Goal: Information Seeking & Learning: Learn about a topic

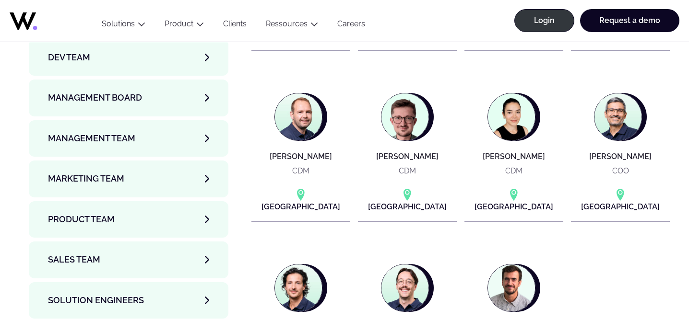
scroll to position [3388, 0]
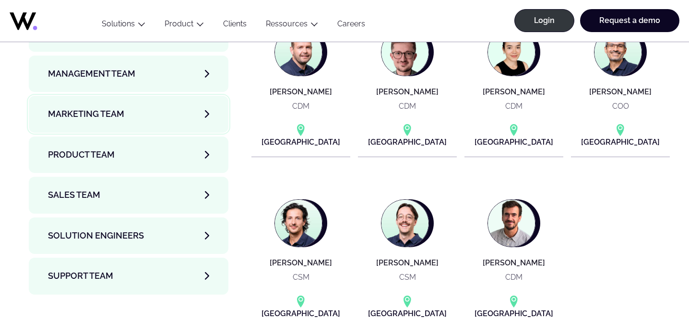
click at [120, 107] on span "Marketing Team" at bounding box center [86, 113] width 76 height 13
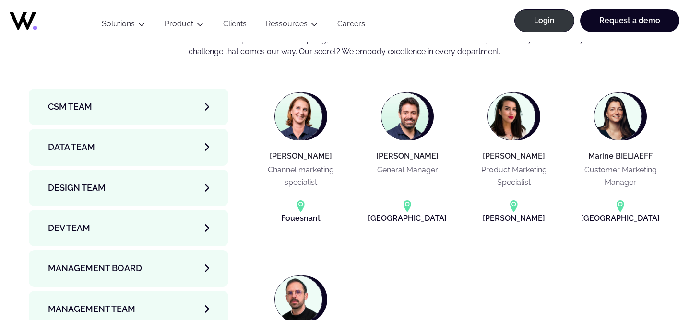
scroll to position [3152, 0]
click at [103, 129] on link "Data team" at bounding box center [129, 147] width 200 height 36
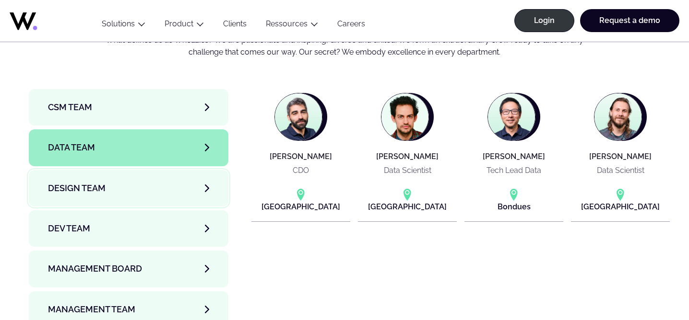
click at [89, 182] on span "Design team" at bounding box center [77, 188] width 58 height 13
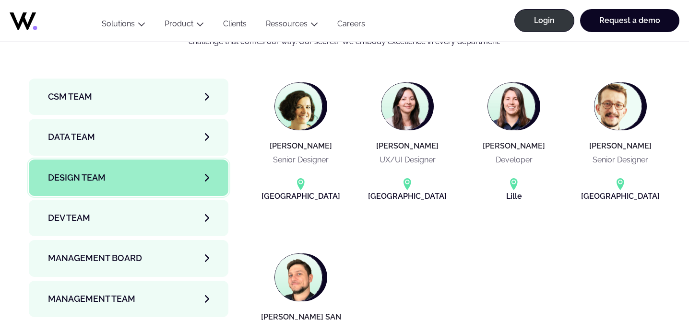
scroll to position [3161, 0]
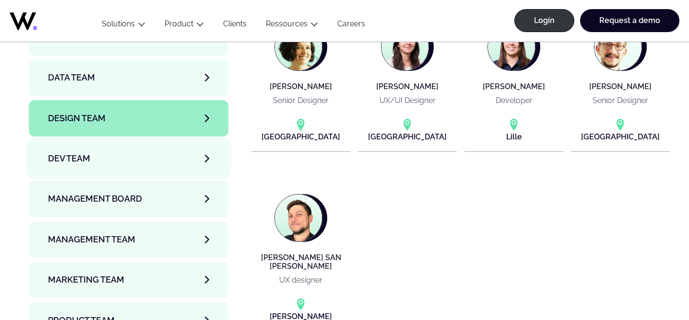
click at [142, 141] on link "Dev team" at bounding box center [129, 159] width 200 height 36
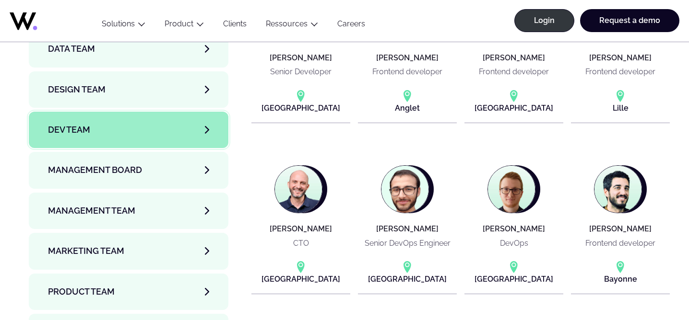
scroll to position [3246, 0]
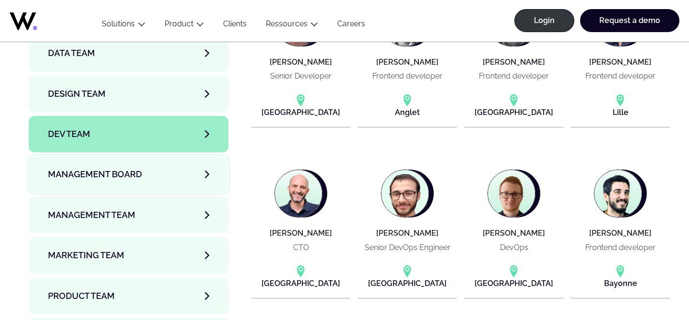
click at [118, 168] on span "Management Board" at bounding box center [95, 174] width 94 height 13
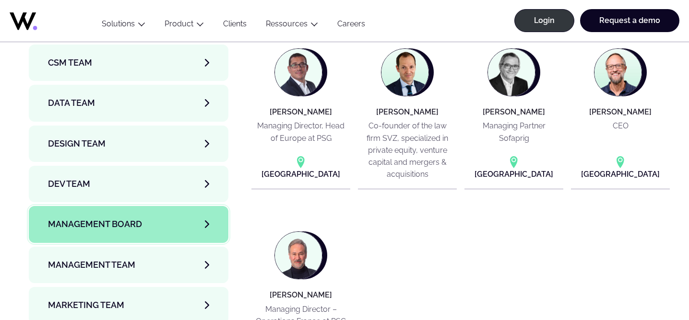
scroll to position [3196, 0]
click at [90, 259] on span "Management Team" at bounding box center [91, 265] width 87 height 13
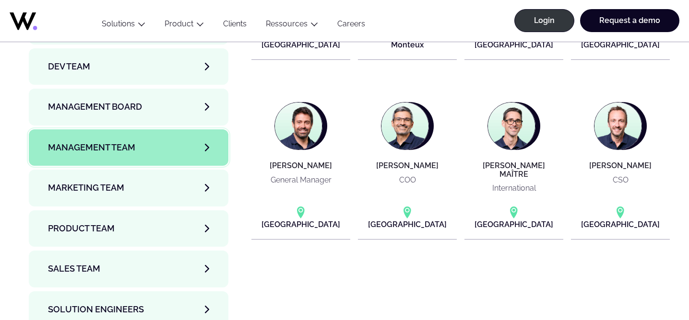
scroll to position [3327, 0]
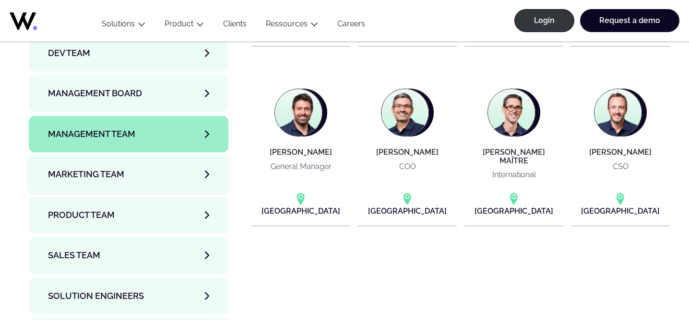
click at [118, 168] on span "Marketing Team" at bounding box center [86, 174] width 76 height 13
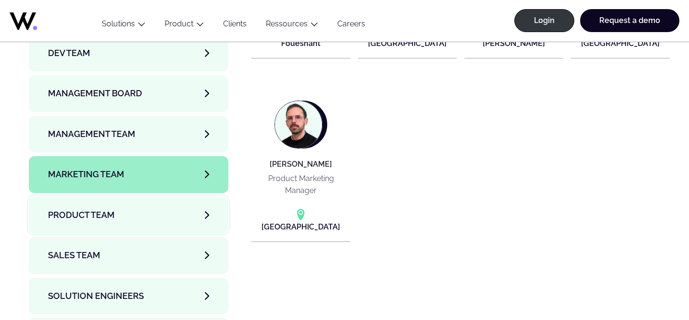
click at [99, 209] on span "Product team" at bounding box center [81, 215] width 67 height 13
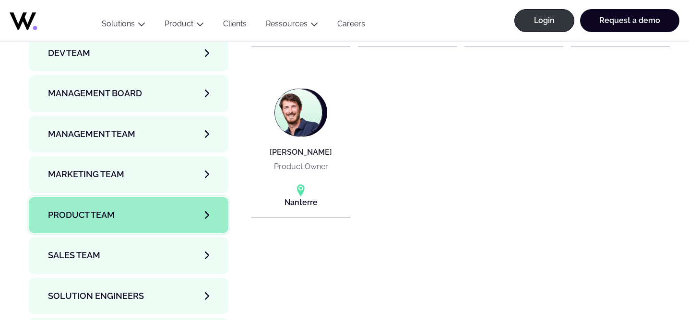
scroll to position [3332, 0]
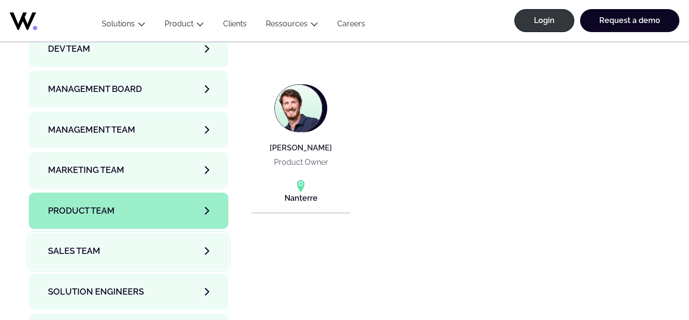
click at [105, 233] on link "Sales team" at bounding box center [129, 251] width 200 height 36
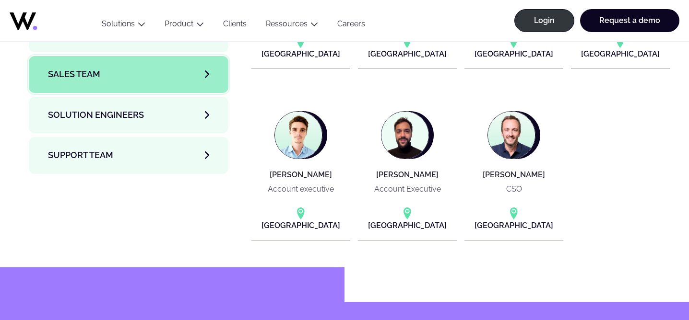
scroll to position [3511, 0]
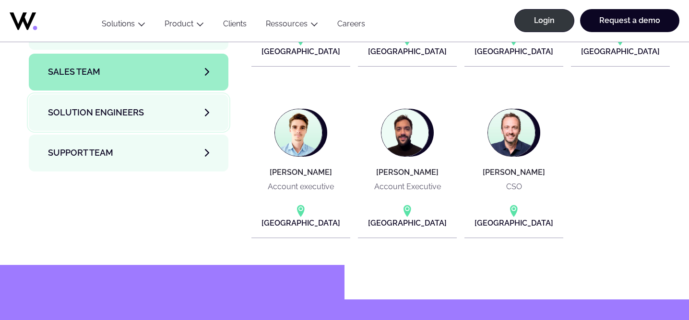
click at [86, 106] on span "Solution Engineers" at bounding box center [96, 112] width 96 height 13
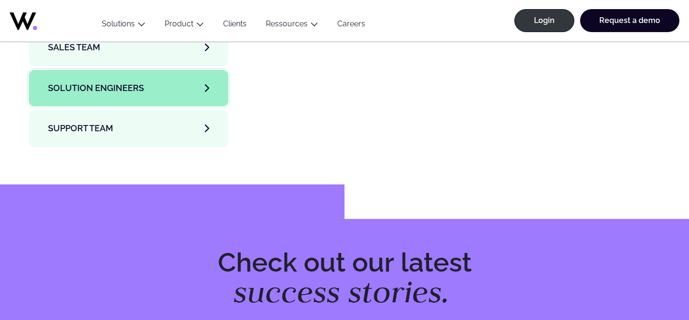
scroll to position [3542, 0]
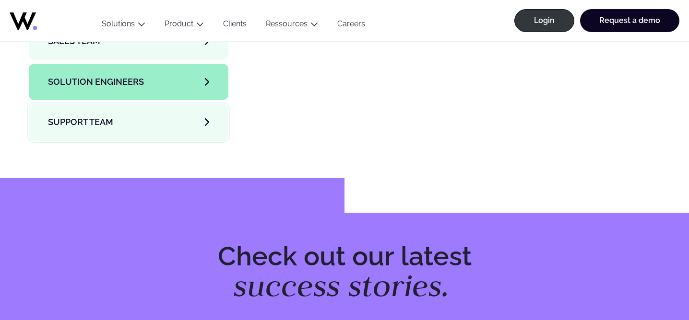
click at [89, 116] on span "Support team" at bounding box center [80, 122] width 65 height 13
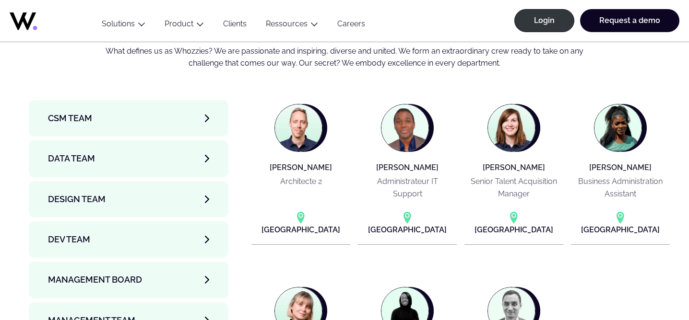
scroll to position [3141, 0]
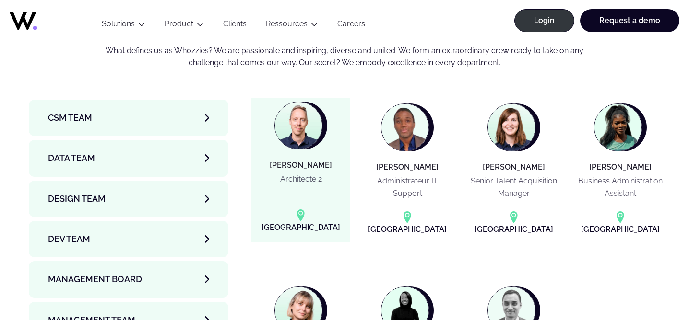
click at [310, 173] on p "Architecte 2" at bounding box center [301, 179] width 42 height 12
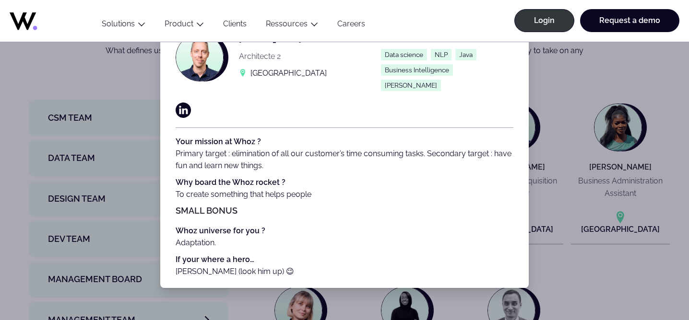
scroll to position [0, 0]
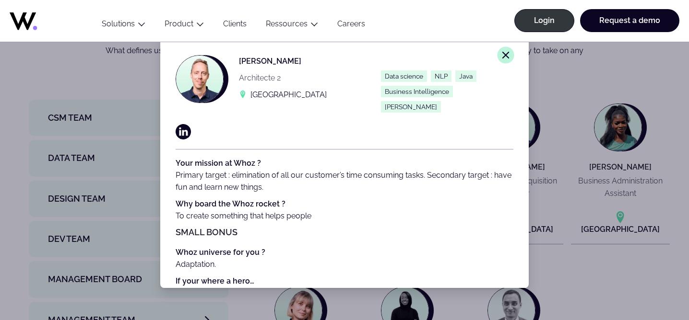
click at [502, 57] on icon "Close modal window." at bounding box center [505, 55] width 9 height 9
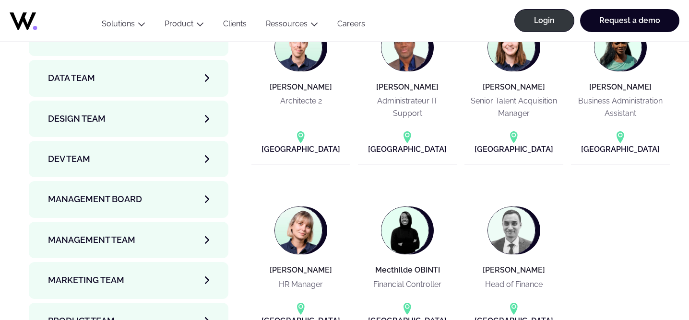
scroll to position [3222, 0]
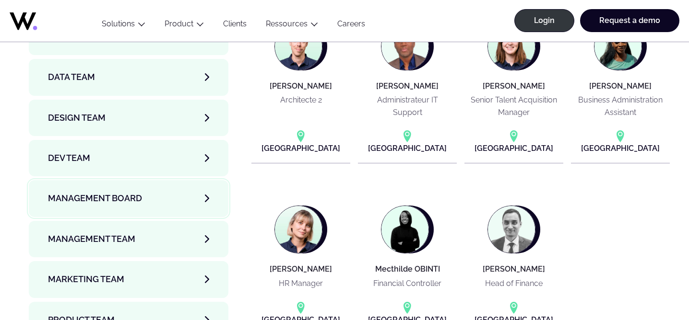
click at [125, 180] on link "Management Board" at bounding box center [129, 198] width 200 height 36
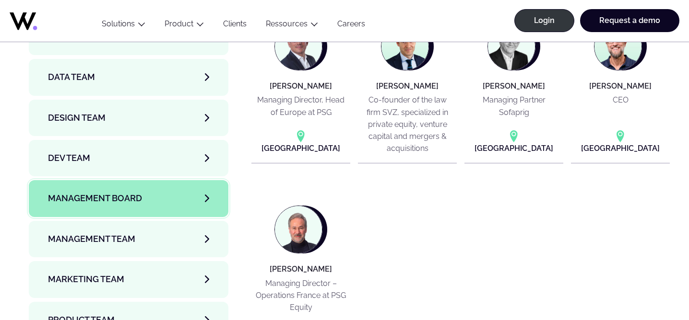
scroll to position [3105, 0]
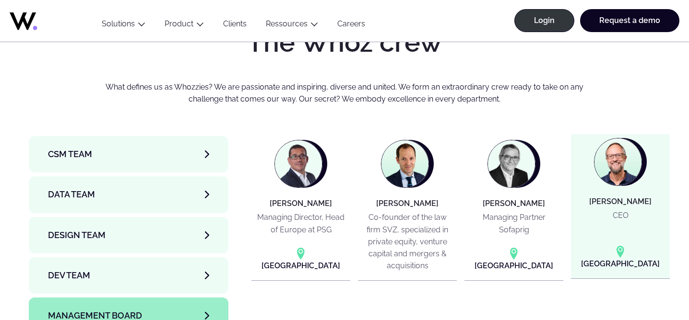
click at [630, 198] on h4 "Jean-Philippe COUTURIER" at bounding box center [620, 202] width 62 height 9
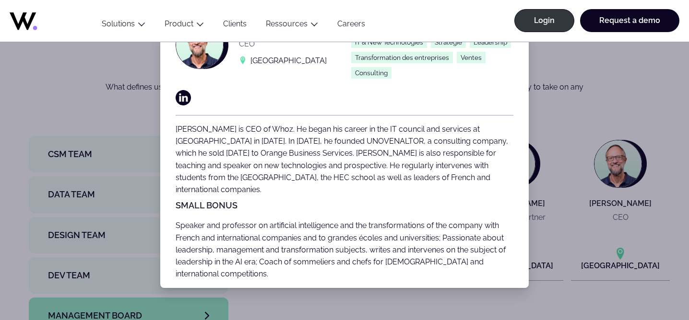
scroll to position [0, 0]
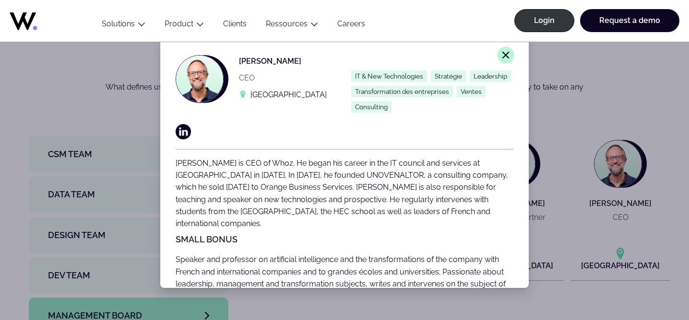
click at [508, 55] on icon "Close modal window." at bounding box center [505, 55] width 9 height 9
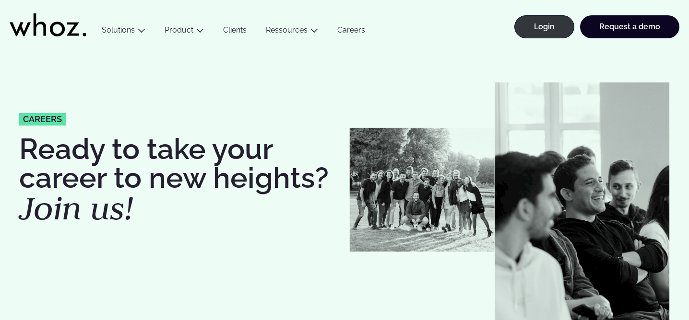
click at [239, 29] on link "Clients" at bounding box center [234, 31] width 43 height 13
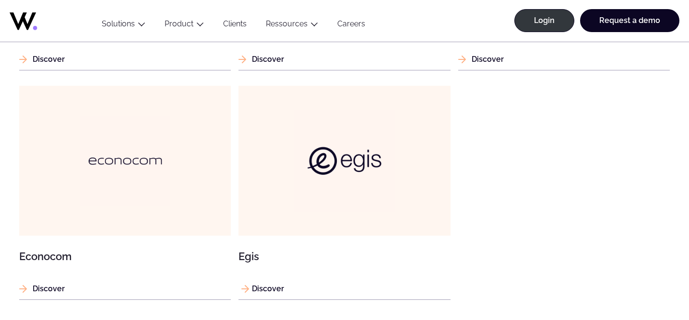
scroll to position [1054, 0]
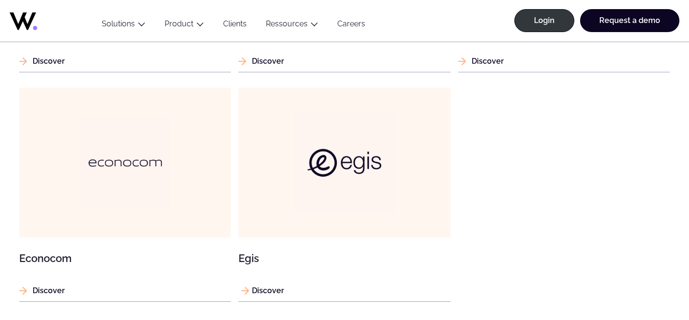
click at [328, 149] on img at bounding box center [344, 162] width 101 height 101
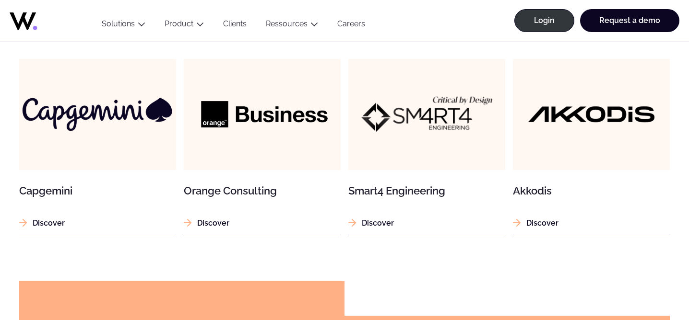
scroll to position [1372, 0]
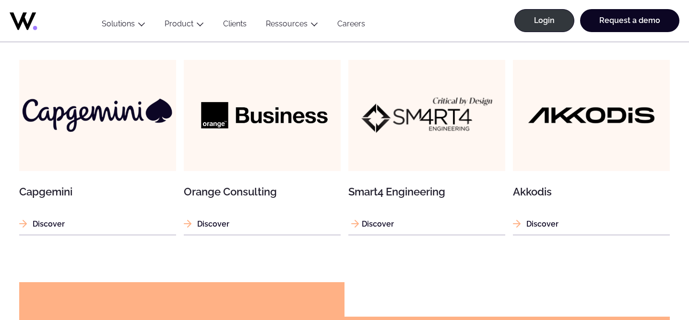
click at [428, 124] on img at bounding box center [426, 115] width 157 height 157
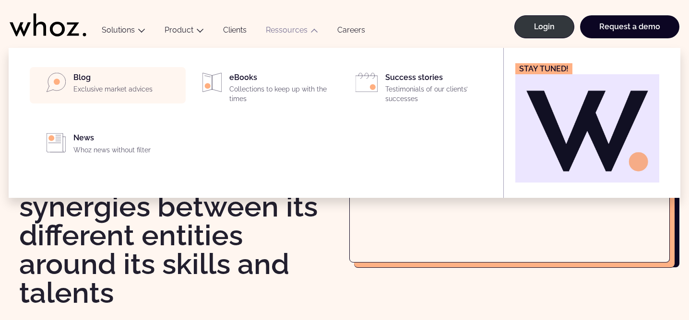
click at [112, 88] on p "Exclusive market advices" at bounding box center [126, 90] width 106 height 10
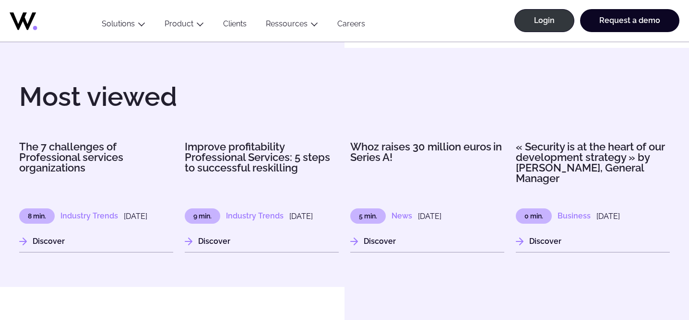
scroll to position [1119, 0]
click at [86, 171] on h3 "The 7 challenges of Professional services organizations" at bounding box center [96, 157] width 154 height 32
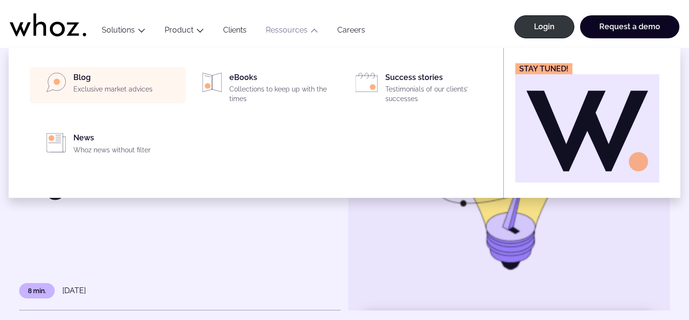
click at [113, 91] on p "Exclusive market advices" at bounding box center [126, 90] width 106 height 10
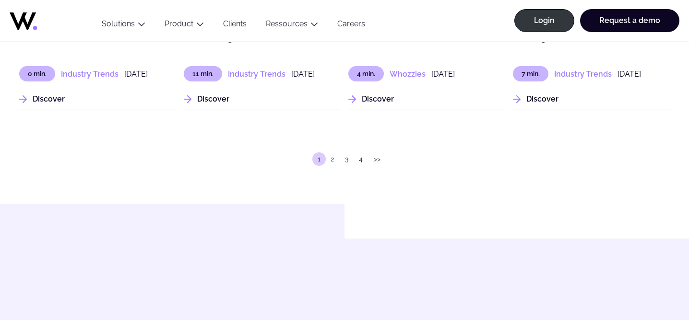
scroll to position [1922, 0]
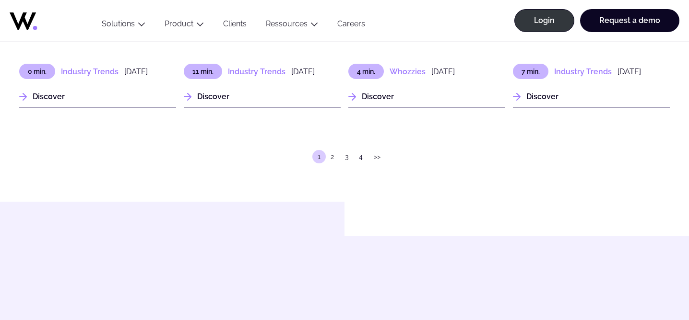
click at [363, 164] on link "4" at bounding box center [360, 156] width 13 height 13
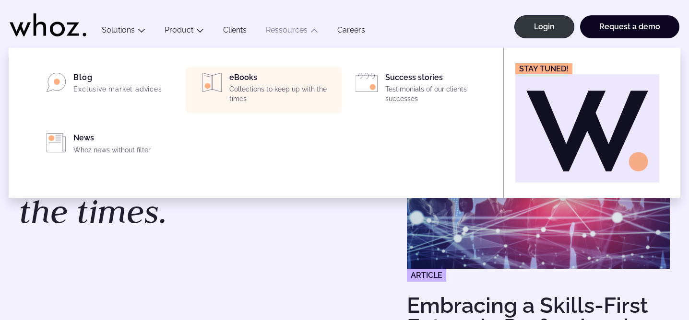
click at [241, 79] on div "eBooks Collections to keep up with the times" at bounding box center [282, 90] width 106 height 35
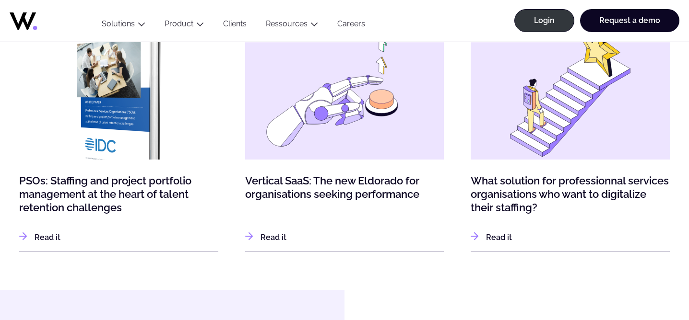
scroll to position [445, 0]
click at [504, 239] on link "Read it : What solution for professionnal services organisations who want to di…" at bounding box center [490, 237] width 41 height 12
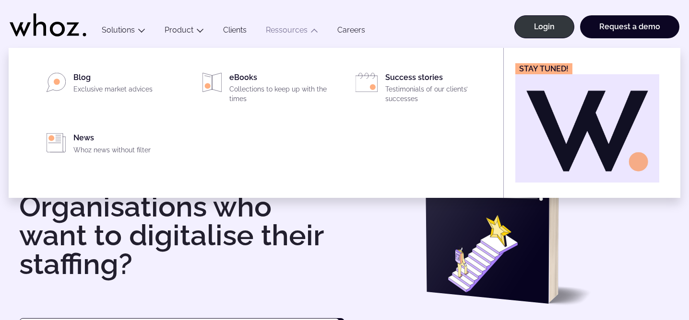
click at [294, 34] on link "Ressources" at bounding box center [287, 29] width 42 height 9
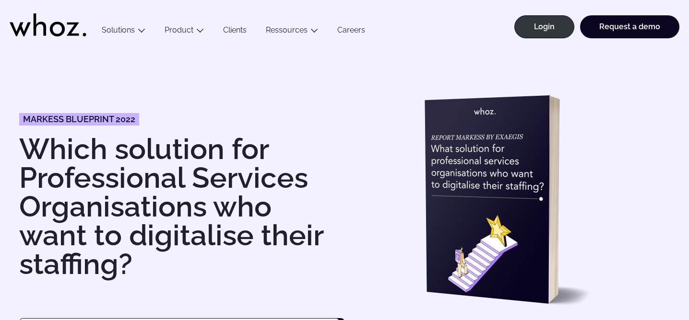
click at [294, 34] on link "Ressources" at bounding box center [287, 29] width 42 height 9
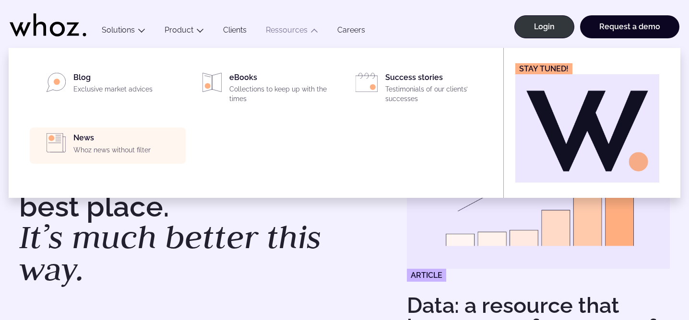
click at [117, 150] on p "Whoz news without filter" at bounding box center [126, 151] width 106 height 10
